Goal: Transaction & Acquisition: Purchase product/service

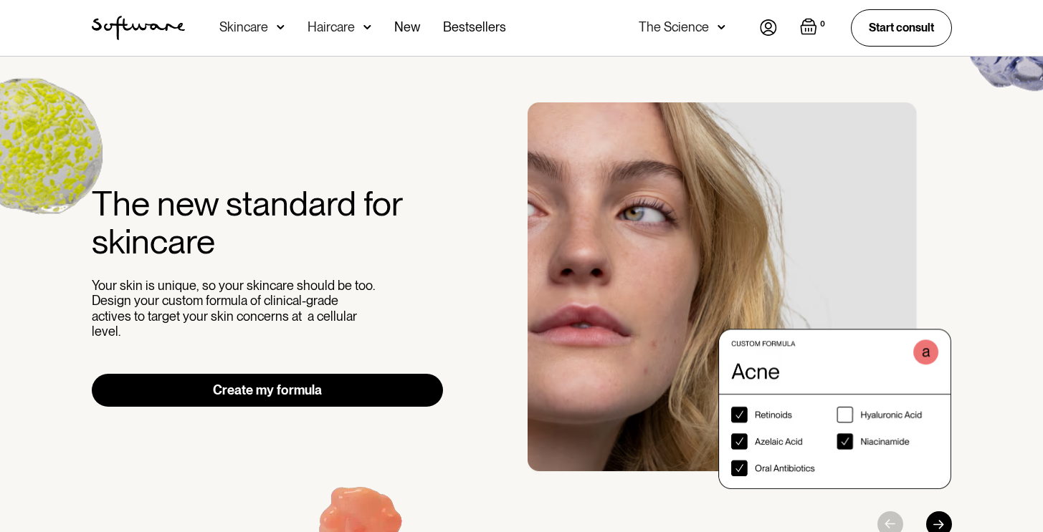
click at [257, 20] on div "Skincare" at bounding box center [243, 27] width 49 height 14
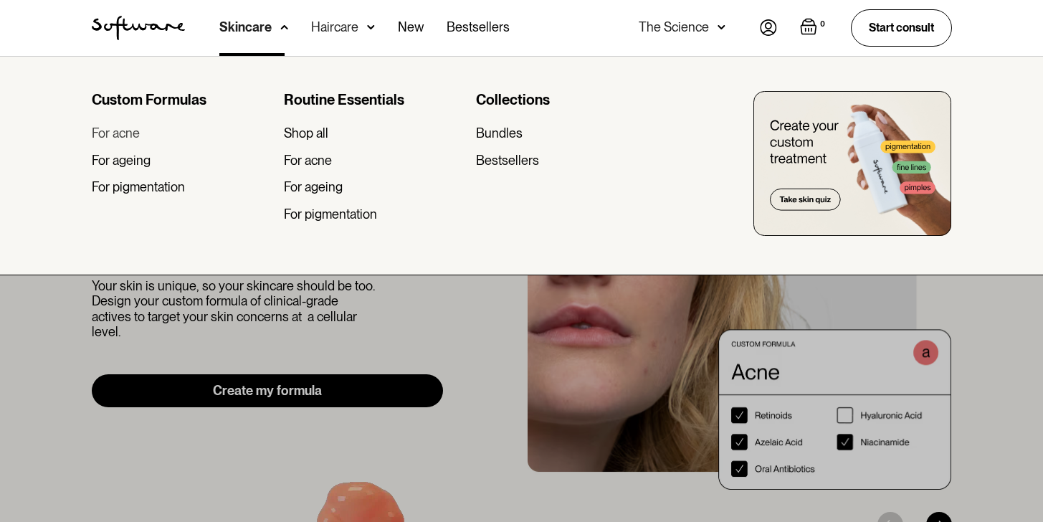
click at [138, 138] on div "For acne" at bounding box center [116, 133] width 48 height 16
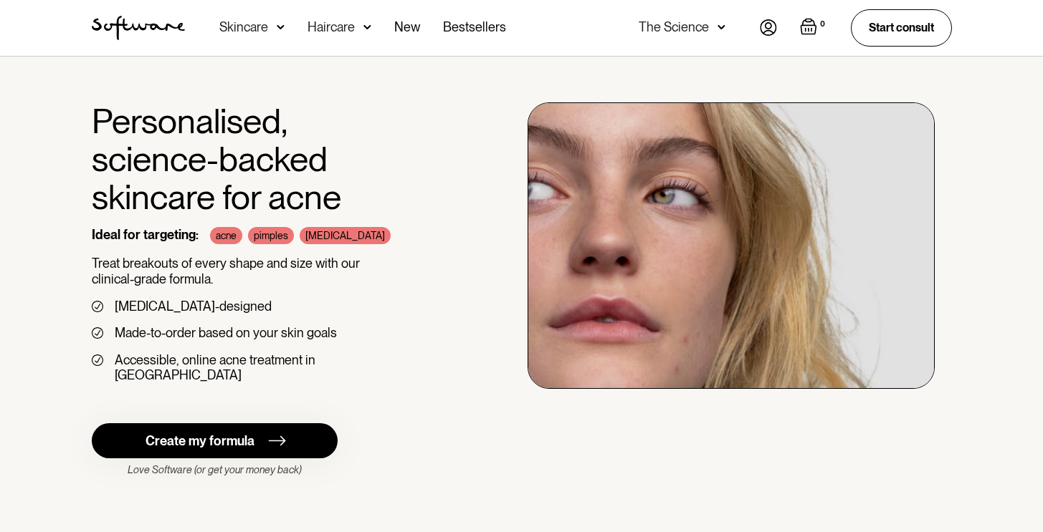
click at [257, 32] on div "Skincare" at bounding box center [243, 27] width 49 height 14
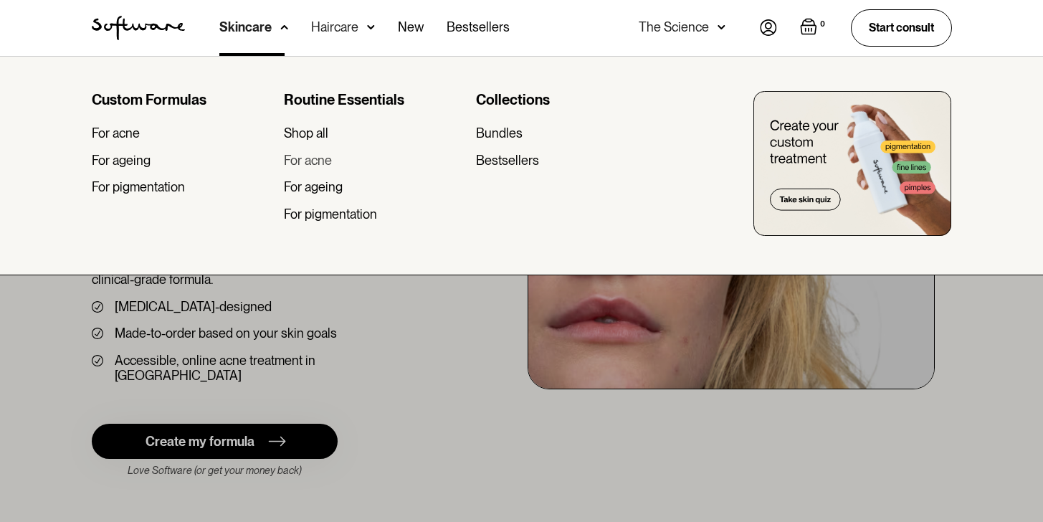
click at [312, 158] on div "For acne" at bounding box center [308, 161] width 48 height 16
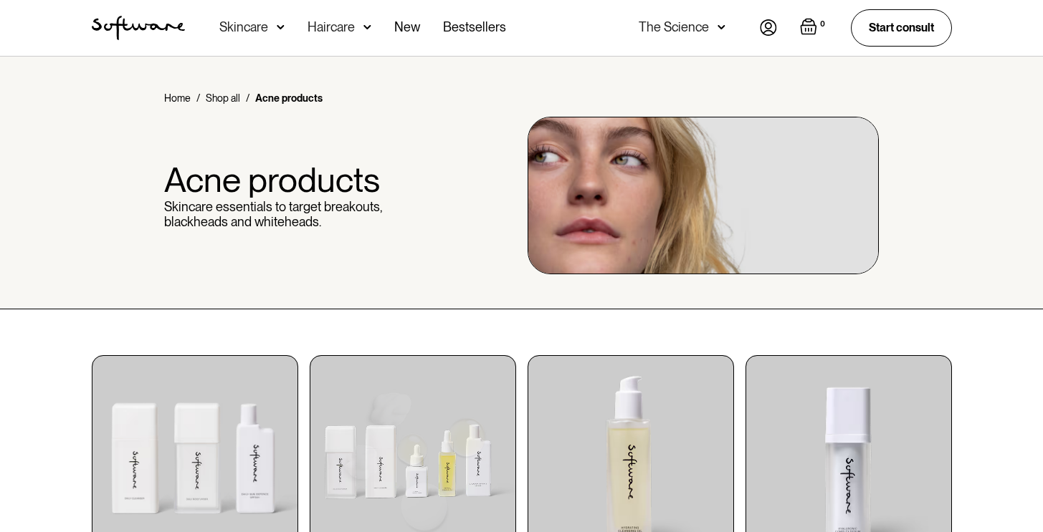
scroll to position [231, 0]
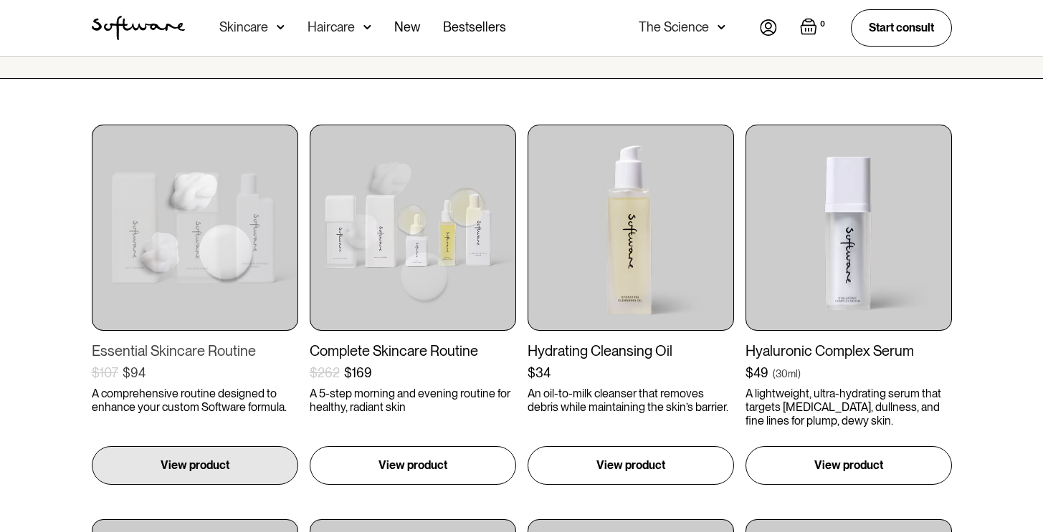
click at [220, 261] on img at bounding box center [195, 228] width 206 height 206
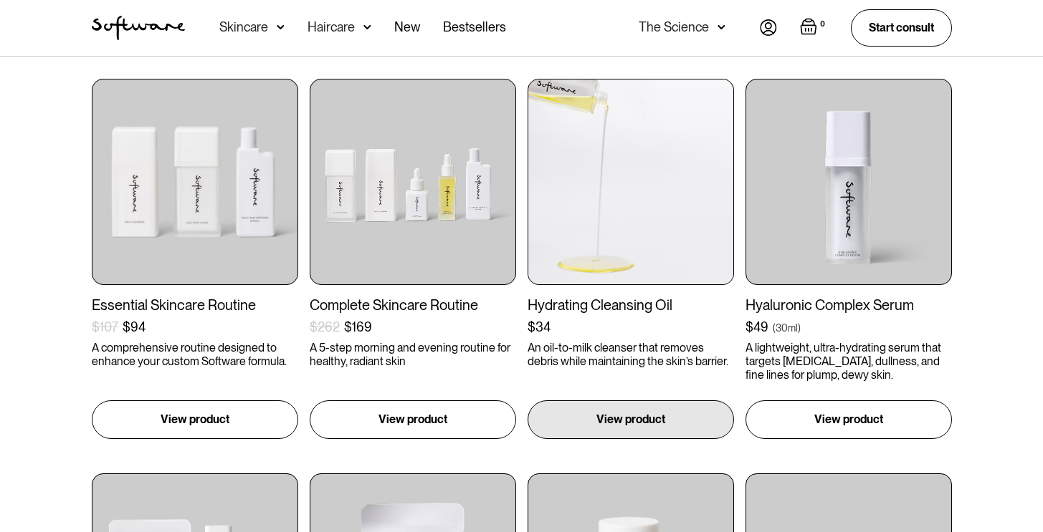
scroll to position [302, 0]
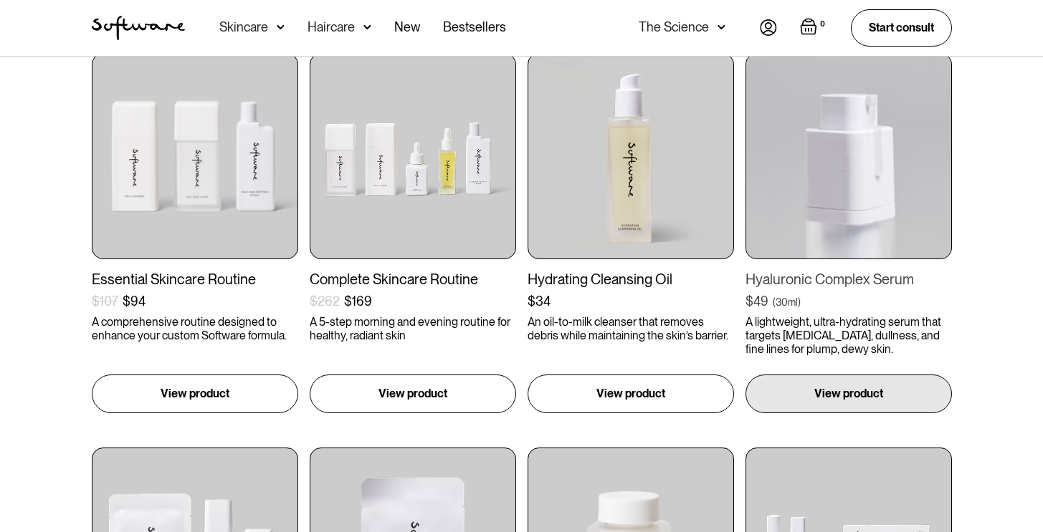
click at [856, 231] on img at bounding box center [848, 156] width 206 height 206
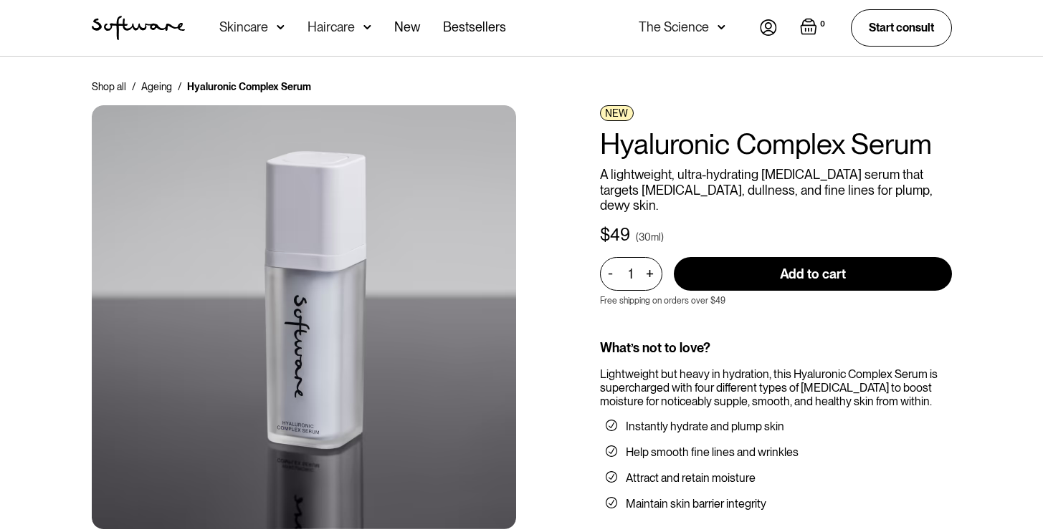
click at [261, 17] on div "Skincare" at bounding box center [251, 28] width 65 height 56
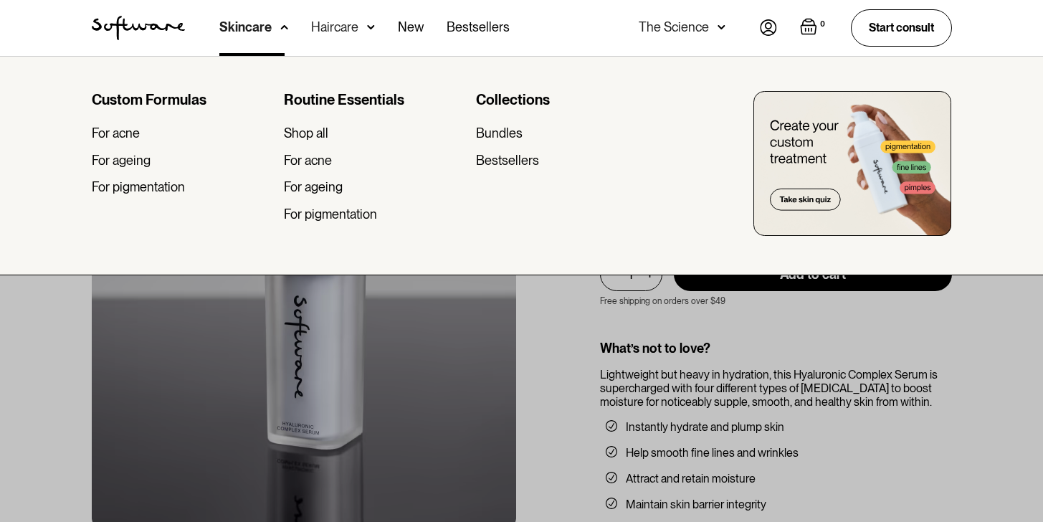
click at [296, 178] on div "Routine Essentials Shop all For acne For ageing For pigmentation" at bounding box center [374, 162] width 181 height 142
click at [313, 187] on div "For ageing" at bounding box center [313, 187] width 59 height 16
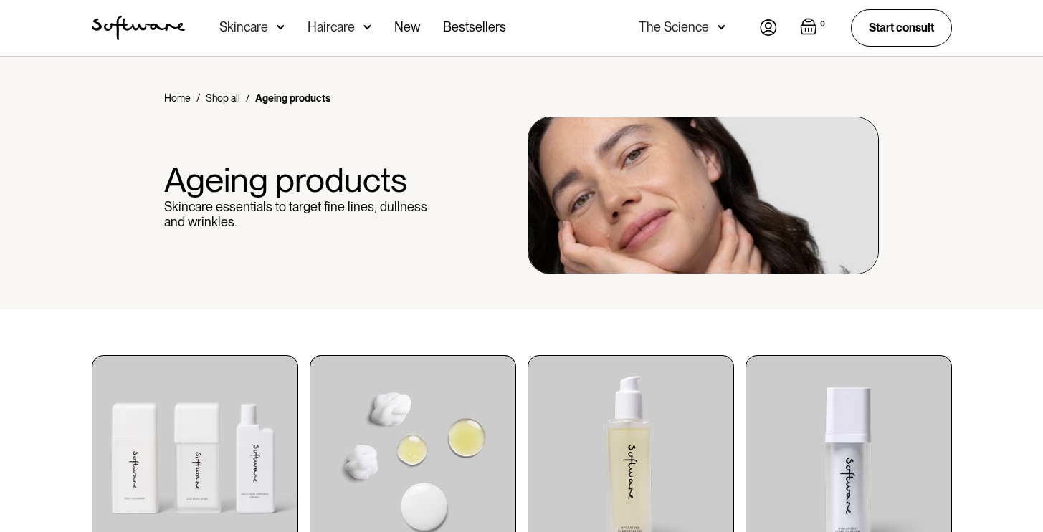
click at [474, 414] on img at bounding box center [413, 458] width 206 height 206
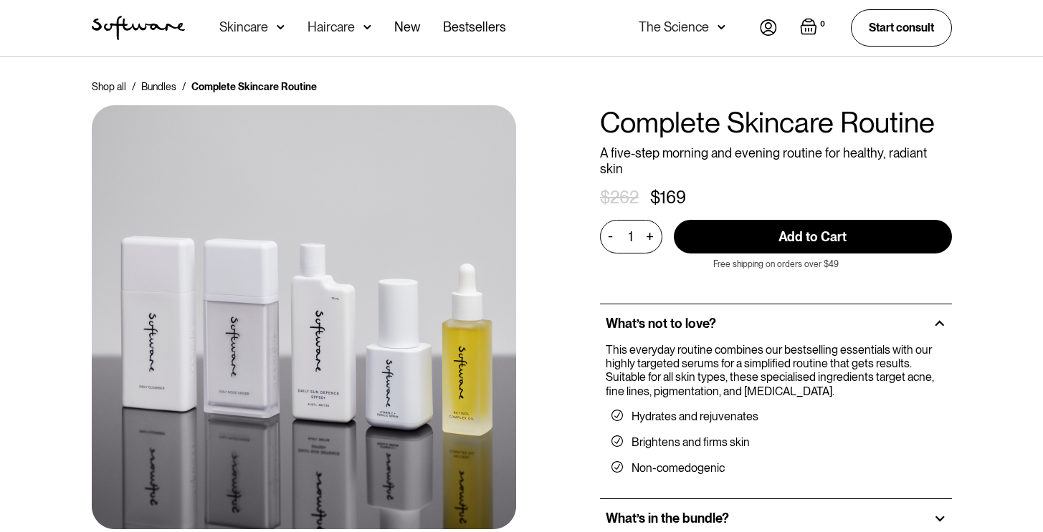
click at [685, 188] on div "169" at bounding box center [673, 198] width 26 height 21
